Goal: Information Seeking & Learning: Learn about a topic

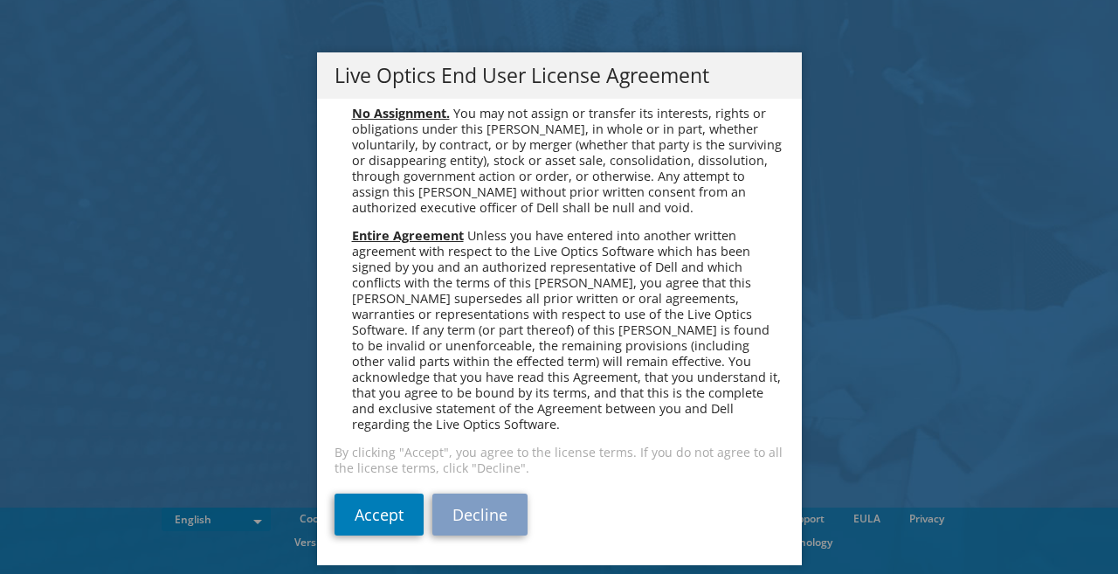
scroll to position [6653, 0]
click at [375, 508] on link "Accept" at bounding box center [379, 515] width 89 height 42
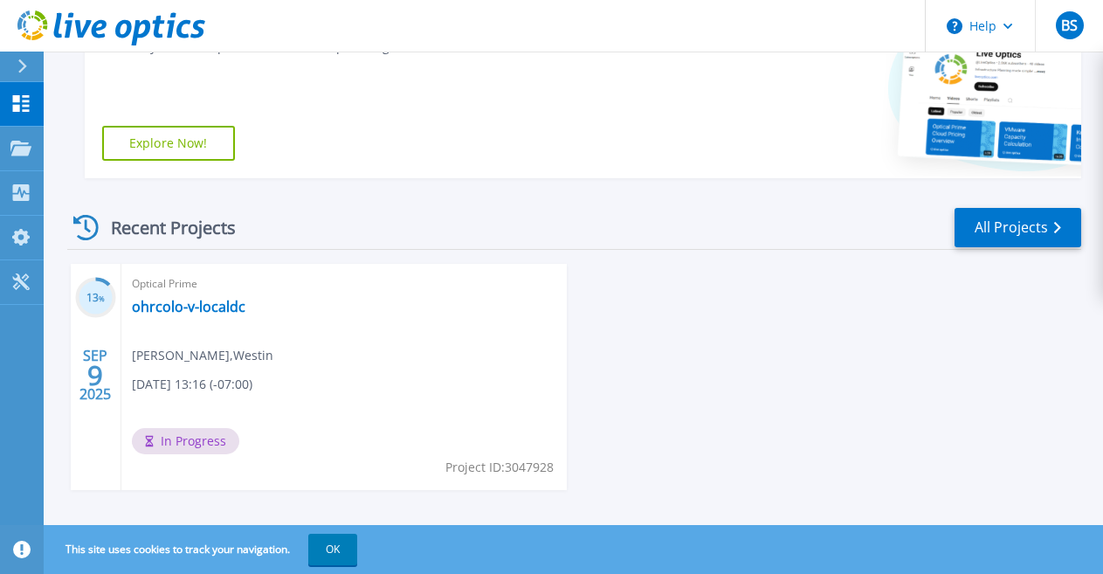
scroll to position [367, 0]
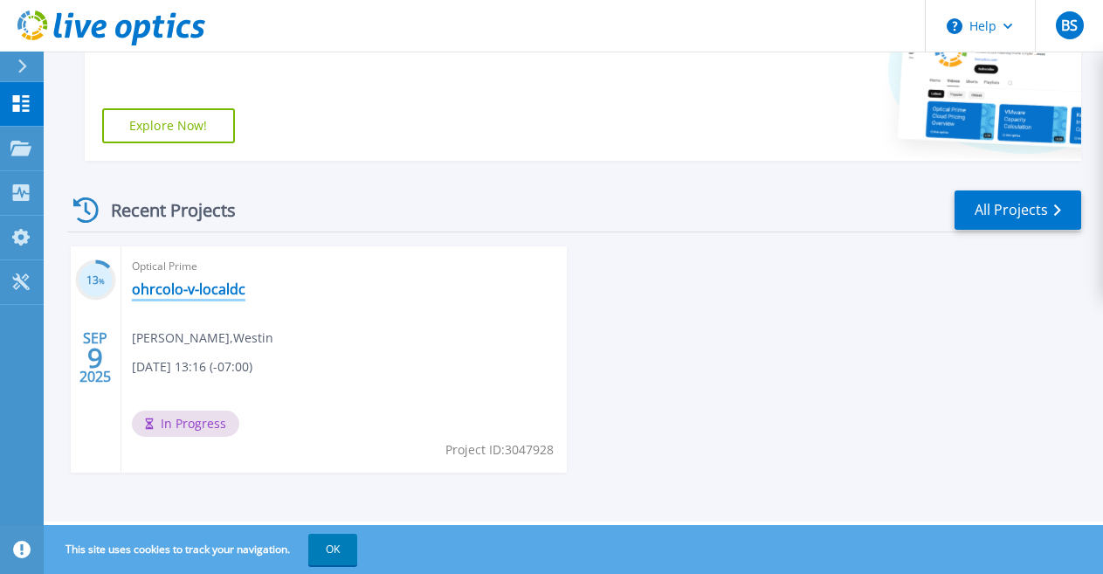
click at [159, 290] on link "ohrcolo-v-localdc" at bounding box center [189, 288] width 114 height 17
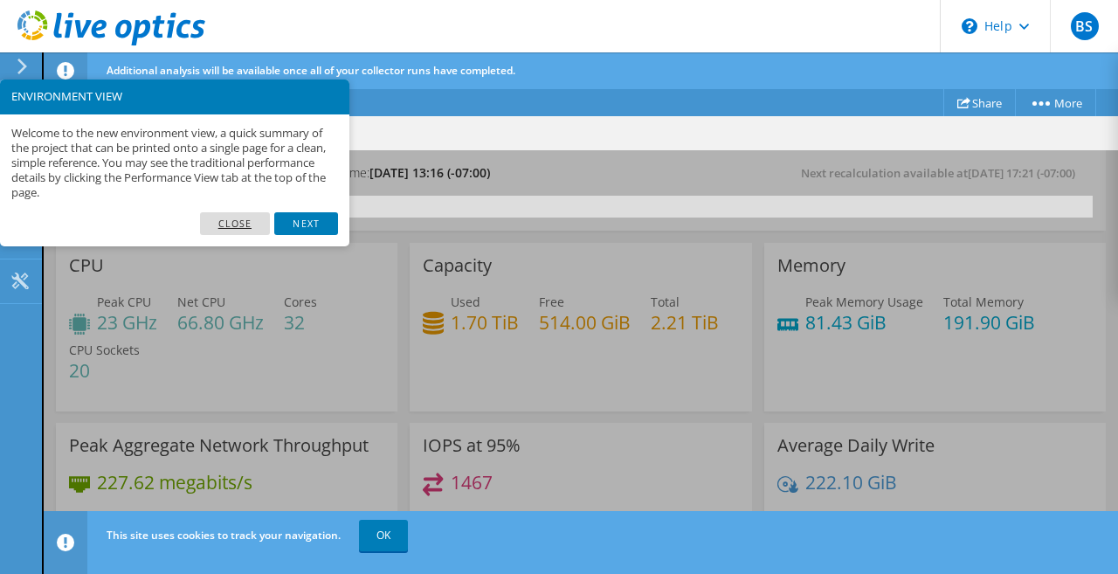
click at [223, 218] on link "Close" at bounding box center [235, 223] width 71 height 23
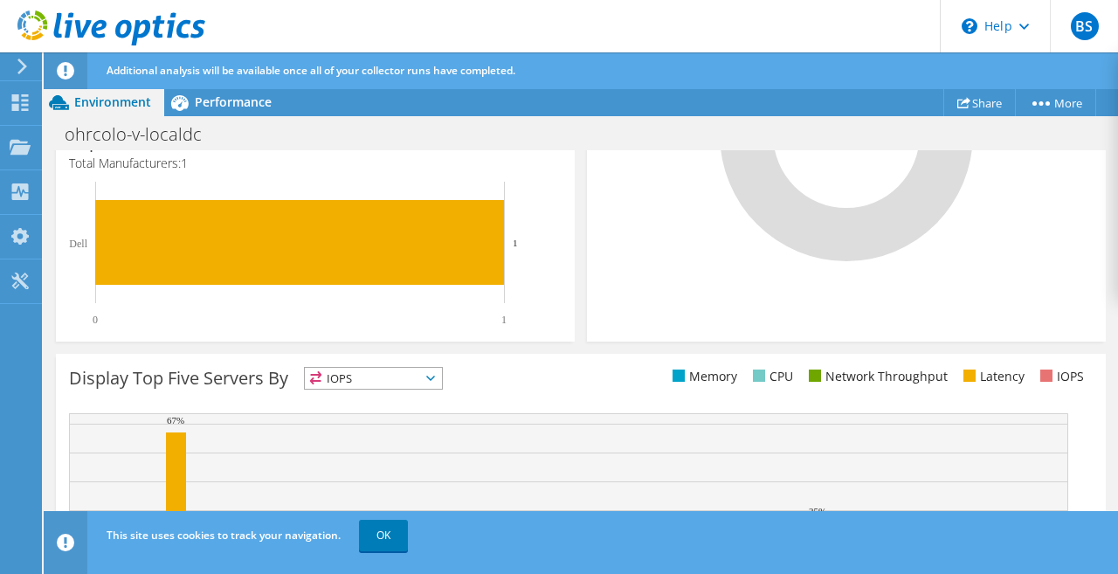
scroll to position [743, 0]
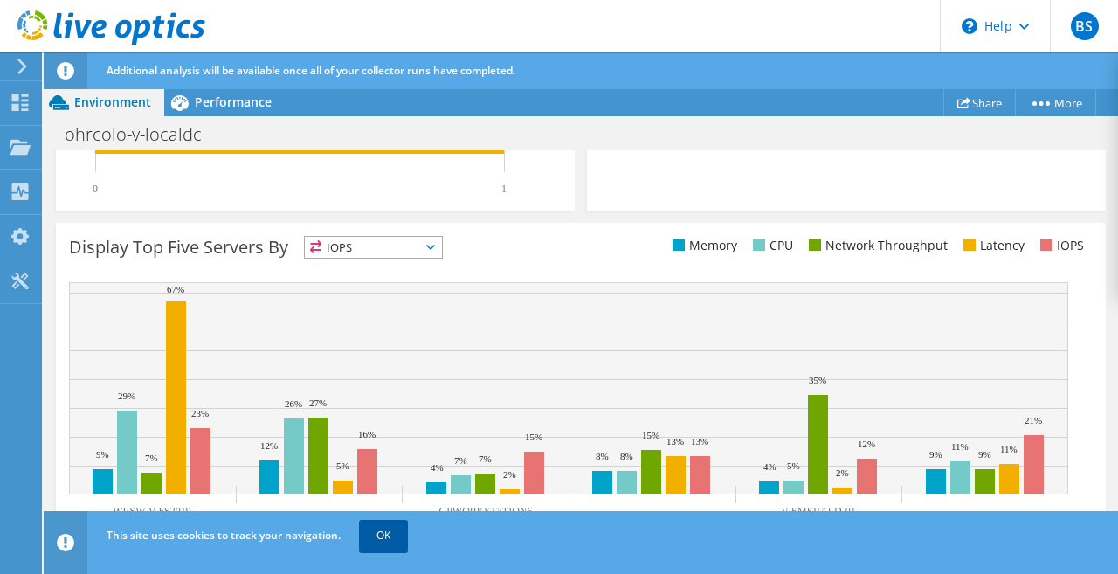
click at [399, 535] on link "OK" at bounding box center [383, 535] width 49 height 31
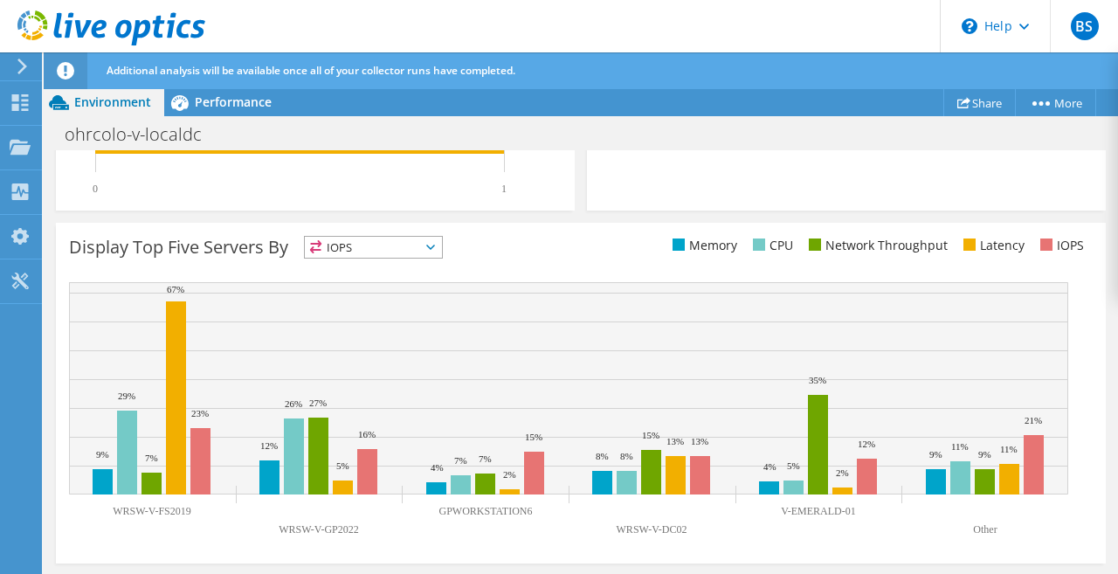
click at [421, 245] on span "IOPS" at bounding box center [373, 247] width 137 height 21
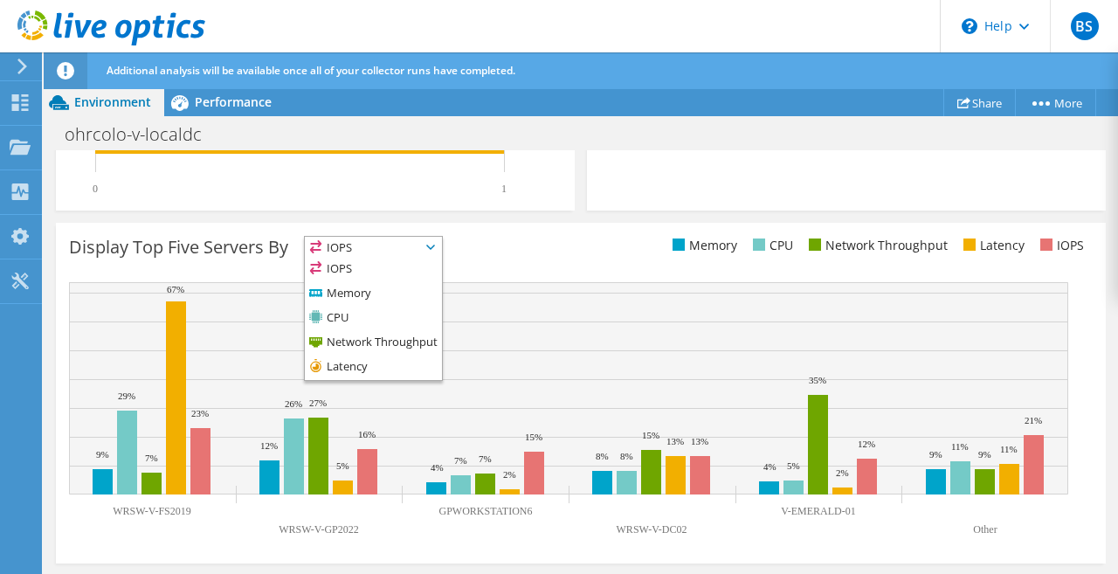
click at [421, 245] on span "IOPS" at bounding box center [373, 247] width 137 height 21
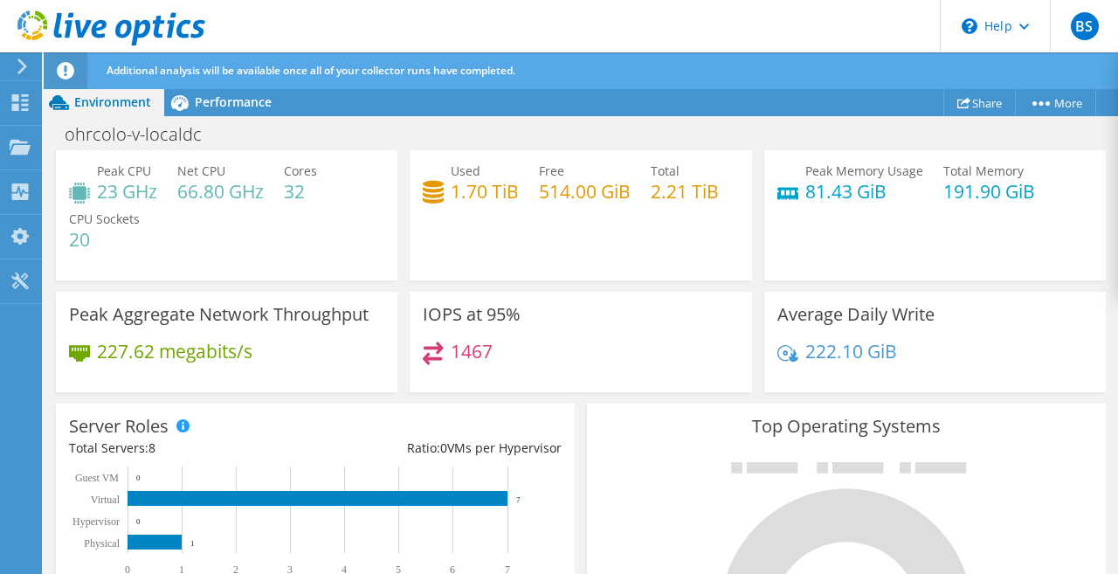
scroll to position [0, 0]
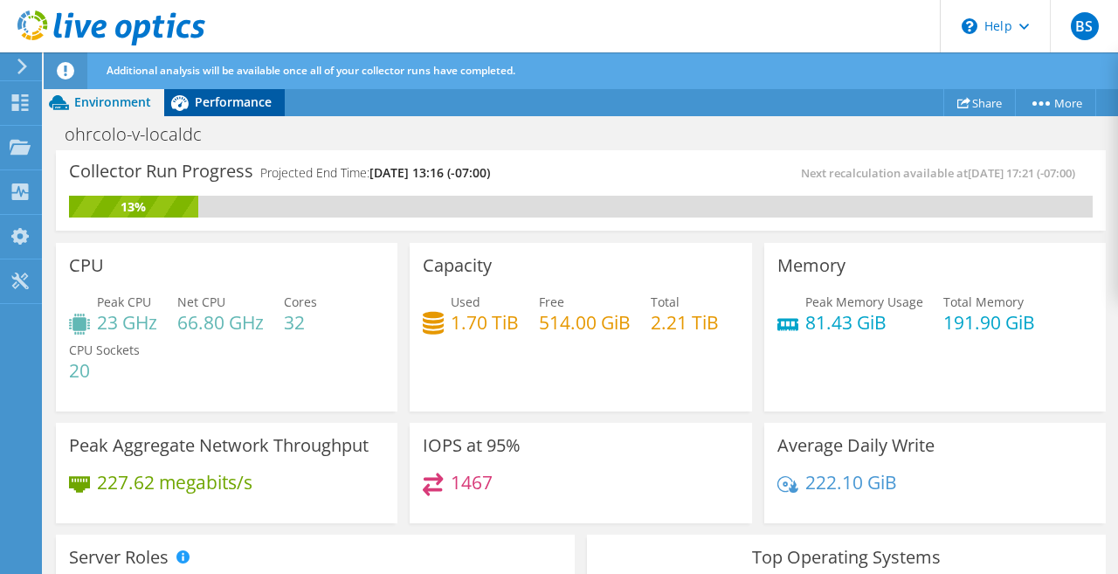
click at [210, 101] on span "Performance" at bounding box center [233, 101] width 77 height 17
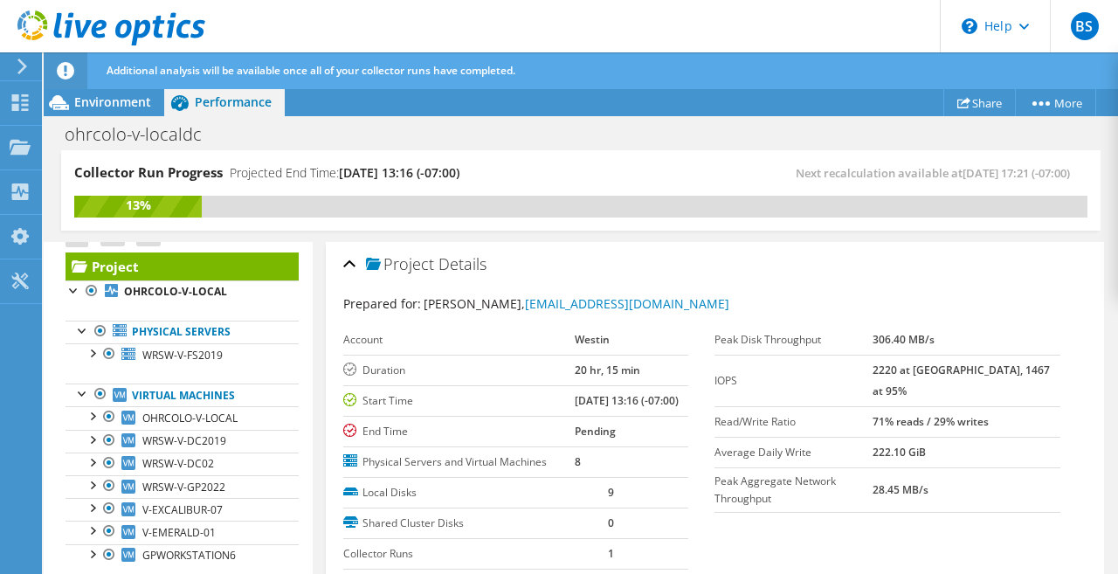
scroll to position [56, 0]
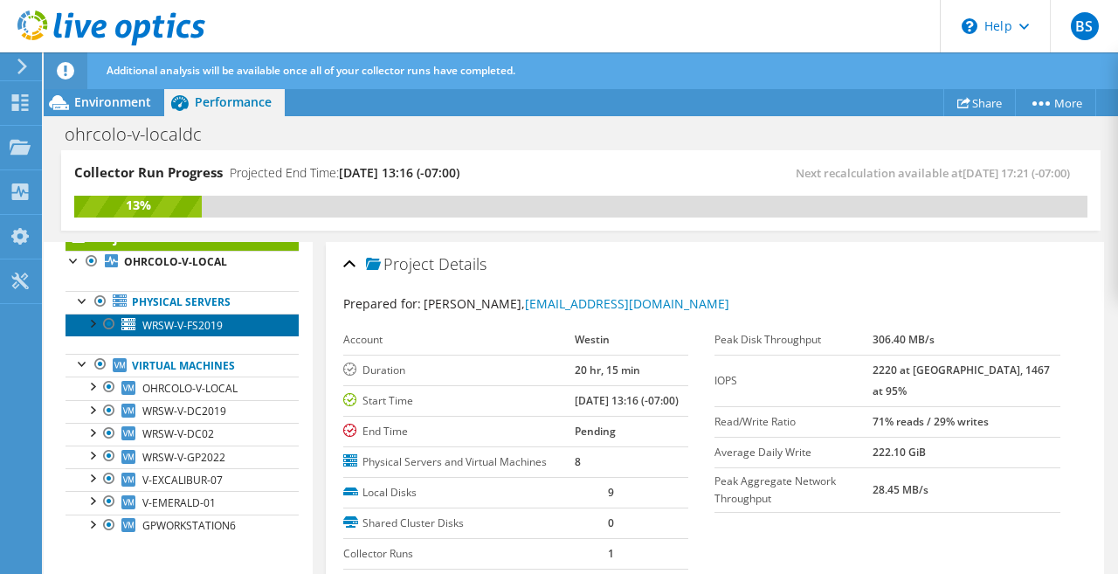
click at [188, 327] on span "WRSW-V-FS2019" at bounding box center [182, 325] width 80 height 15
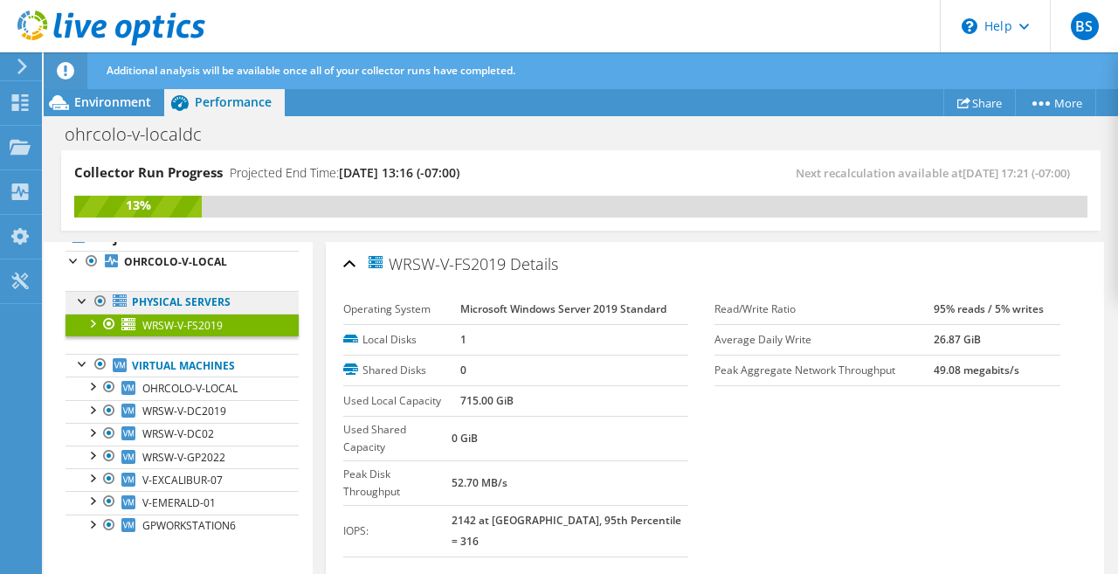
click at [190, 300] on link "Physical Servers" at bounding box center [182, 302] width 233 height 23
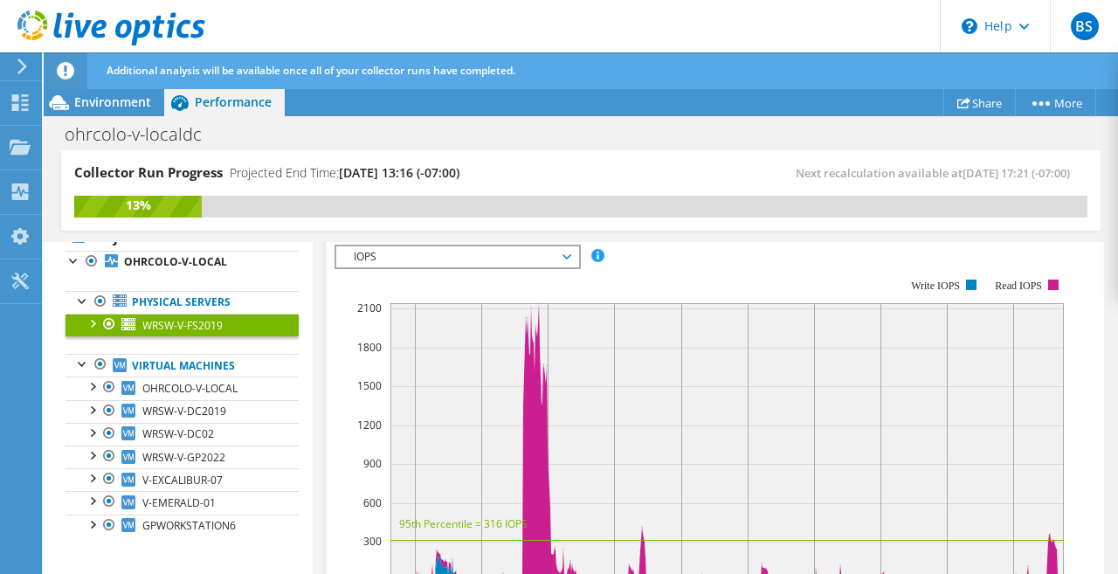
scroll to position [262, 0]
